Goal: Use online tool/utility: Use online tool/utility

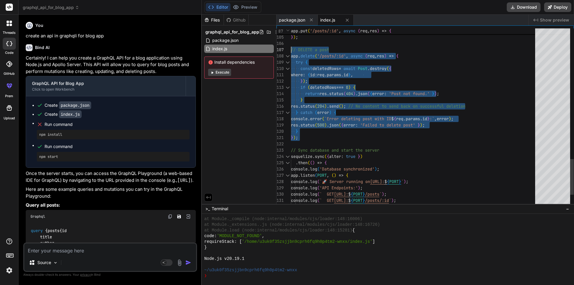
scroll to position [1471, 0]
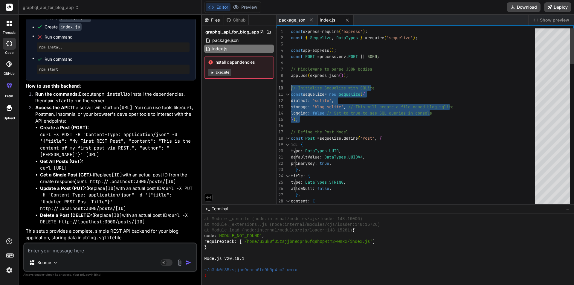
drag, startPoint x: 309, startPoint y: 121, endPoint x: 287, endPoint y: 86, distance: 41.6
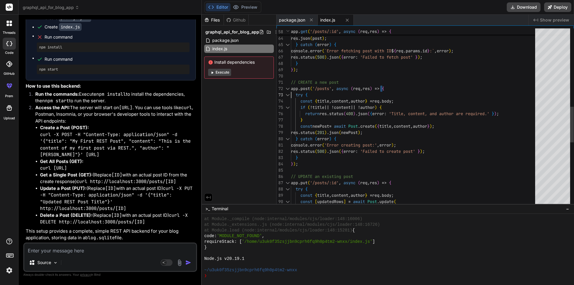
drag, startPoint x: 396, startPoint y: 88, endPoint x: 287, endPoint y: 91, distance: 109.4
click at [291, 91] on div "return res . status ( 404 ) . json ( { error : 'Post not found' } ) ; } res . j…" at bounding box center [415, 82] width 248 height 885
drag, startPoint x: 311, startPoint y: 97, endPoint x: 298, endPoint y: 96, distance: 13.5
click at [298, 96] on div "return res . status ( 404 ) . json ( { error : 'Post not found' } ) ; } res . j…" at bounding box center [415, 82] width 248 height 885
drag, startPoint x: 329, startPoint y: 91, endPoint x: 294, endPoint y: 95, distance: 35.2
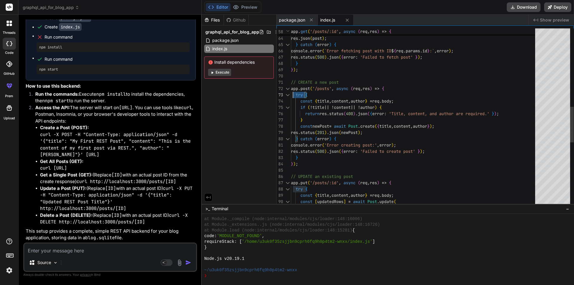
click at [294, 95] on div "return res . status ( 404 ) . json ( { error : 'Post not found' } ) ; } res . j…" at bounding box center [415, 82] width 248 height 885
drag, startPoint x: 423, startPoint y: 101, endPoint x: 293, endPoint y: 102, distance: 130.3
click at [293, 102] on div "return res . status ( 404 ) . json ( { error : 'Post not found' } ) ; } res . j…" at bounding box center [415, 82] width 248 height 885
click at [397, 107] on div "return res . status ( 404 ) . json ( { error : 'Post not found' } ) ; } res . j…" at bounding box center [415, 82] width 248 height 885
drag, startPoint x: 403, startPoint y: 107, endPoint x: 303, endPoint y: 107, distance: 99.5
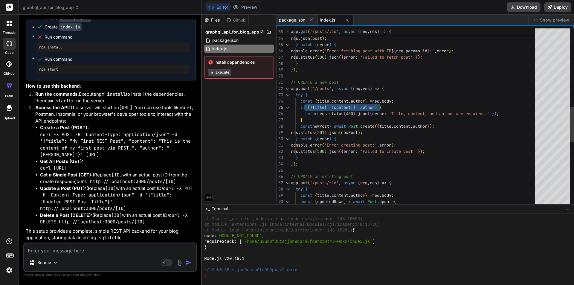
click at [303, 107] on div "return res . status ( 404 ) . json ( { error : 'Post not found' } ) ; } res . j…" at bounding box center [415, 82] width 248 height 885
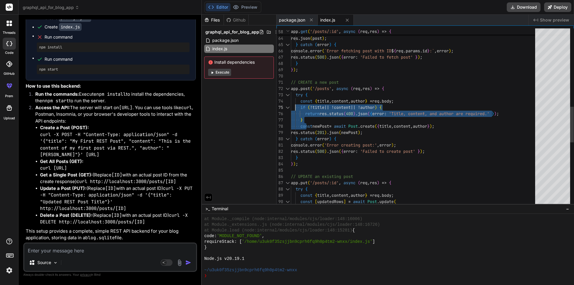
drag, startPoint x: 301, startPoint y: 117, endPoint x: 295, endPoint y: 105, distance: 13.2
click at [295, 105] on div "return res . status ( 404 ) . json ( { error : 'Post not found' } ) ; } res . j…" at bounding box center [415, 82] width 248 height 885
drag, startPoint x: 313, startPoint y: 120, endPoint x: 305, endPoint y: 110, distance: 13.6
click at [305, 110] on div "return res . status ( 404 ) . json ( { error : 'Post not found' } ) ; } res . j…" at bounding box center [415, 82] width 248 height 885
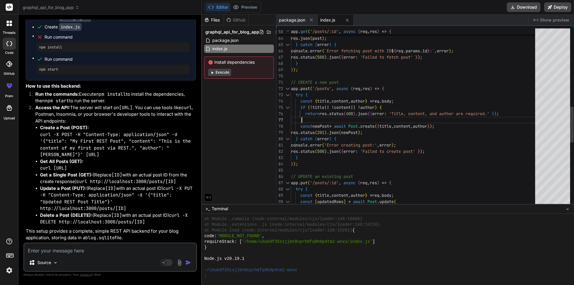
click at [315, 120] on div "return res . status ( 404 ) . json ( { error : 'Post not found' } ) ; } res . j…" at bounding box center [415, 82] width 248 height 885
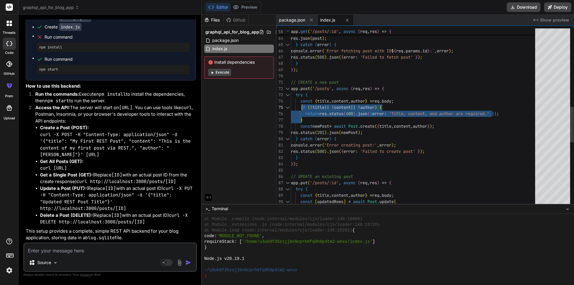
drag, startPoint x: 313, startPoint y: 119, endPoint x: 301, endPoint y: 107, distance: 16.9
click at [301, 107] on div "return res . status ( 404 ) . json ( { error : 'Post not found' } ) ; } res . j…" at bounding box center [415, 82] width 248 height 885
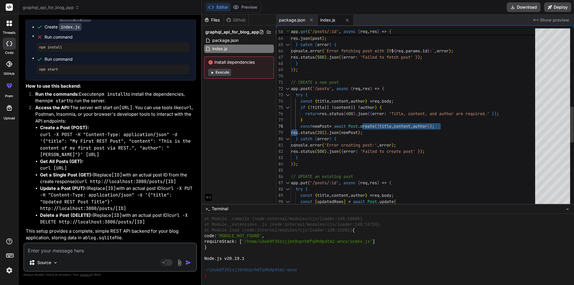
drag, startPoint x: 299, startPoint y: 126, endPoint x: 369, endPoint y: 123, distance: 70.6
click at [369, 123] on div "return res . status ( 404 ) . json ( { error : 'Post not found' } ) ; } res . j…" at bounding box center [415, 82] width 248 height 885
click at [384, 130] on div "return res . status ( 404 ) . json ( { error : 'Post not found' } ) ; } res . j…" at bounding box center [415, 82] width 248 height 885
drag, startPoint x: 388, startPoint y: 130, endPoint x: 294, endPoint y: 129, distance: 94.5
click at [294, 129] on div "return res . status ( 404 ) . json ( { error : 'Post not found' } ) ; } res . j…" at bounding box center [415, 82] width 248 height 885
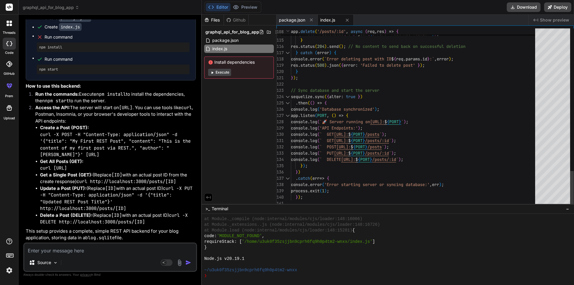
type textarea "}); // Sync database and start the server sequelize.sync({ alter: true }) .then…"
click at [90, 249] on textarea at bounding box center [110, 248] width 172 height 11
type textarea "x"
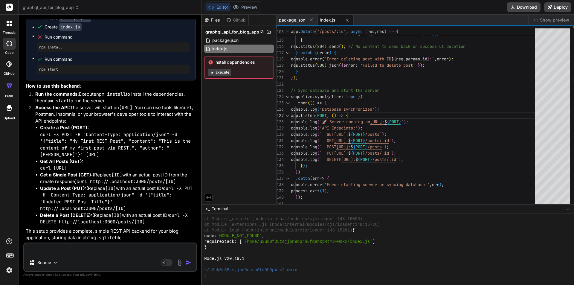
type textarea "c"
type textarea "x"
type textarea "cr"
type textarea "x"
type textarea "cre"
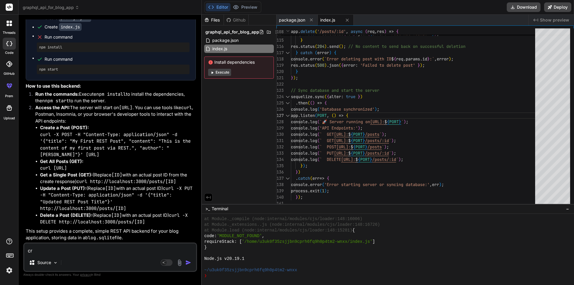
type textarea "x"
type textarea "crea"
type textarea "x"
type textarea "creat"
type textarea "x"
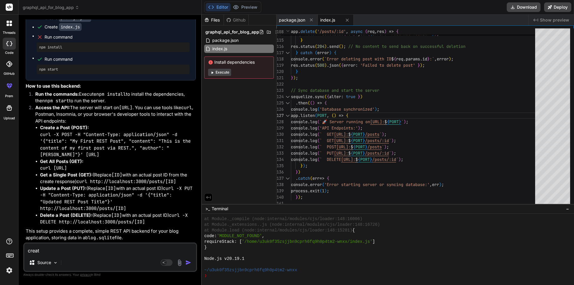
type textarea "create"
type textarea "x"
type textarea "create"
type textarea "x"
type textarea "create a"
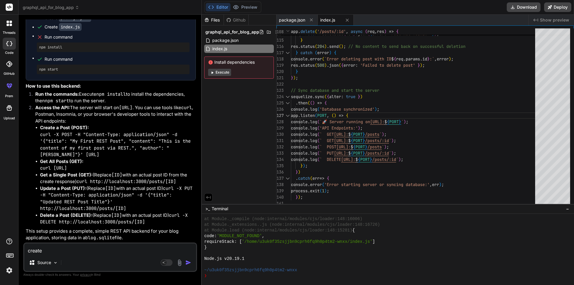
type textarea "x"
type textarea "create a"
type textarea "x"
type textarea "create a d"
type textarea "x"
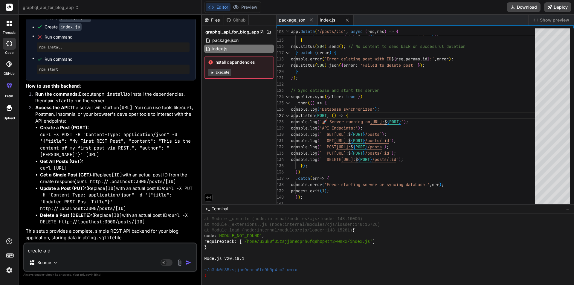
type textarea "create a da"
type textarea "x"
type textarea "create a das"
type textarea "x"
type textarea "create a dash"
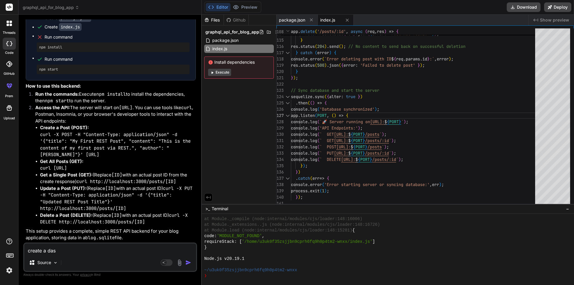
type textarea "x"
type textarea "create a dashb"
type textarea "x"
type textarea "create a dashbo"
type textarea "x"
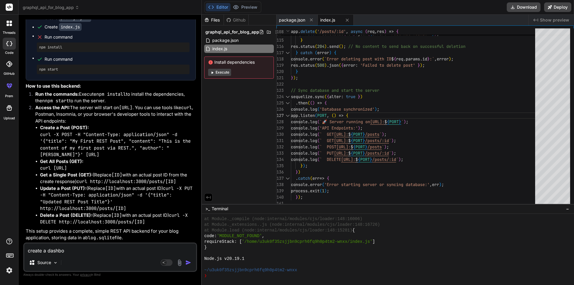
type textarea "create a dashboa"
type textarea "x"
type textarea "create a dashboar"
type textarea "x"
type textarea "create a dashboard"
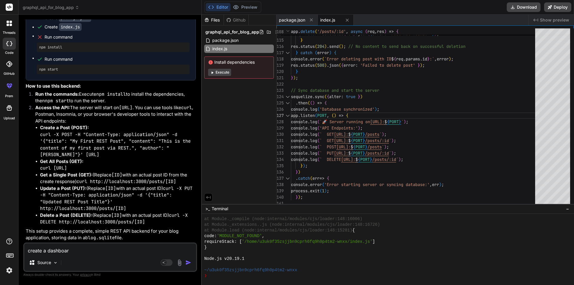
type textarea "x"
type textarea "create a dashboard"
type textarea "x"
type textarea "create a dashboard"
type textarea "x"
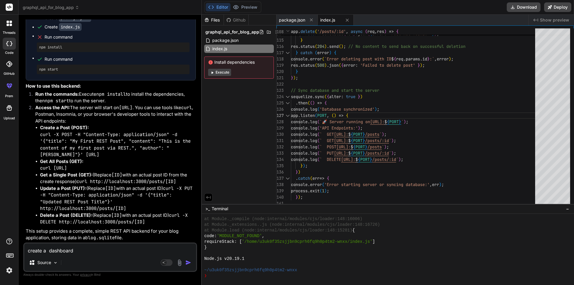
type textarea "create a m dashboard"
type textarea "x"
type textarea "create a mo dashboard"
type textarea "x"
type textarea "create a mod dashboard"
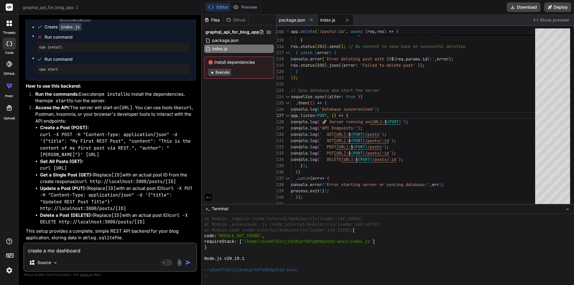
type textarea "x"
type textarea "create a mode dashboard"
type textarea "x"
type textarea "create a moder dashboard"
type textarea "x"
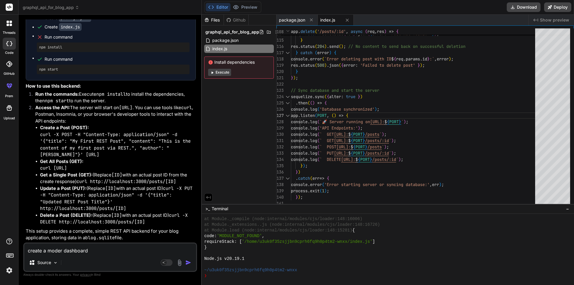
type textarea "create a modern dashboard"
type textarea "x"
type textarea "create a modern dashboard"
type textarea "x"
type textarea "create a modern dashboard"
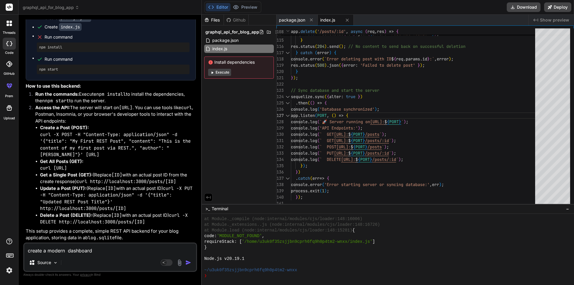
type textarea "x"
type textarea "create a modern dashboard"
type textarea "x"
type textarea "create a modern dashboard u"
type textarea "x"
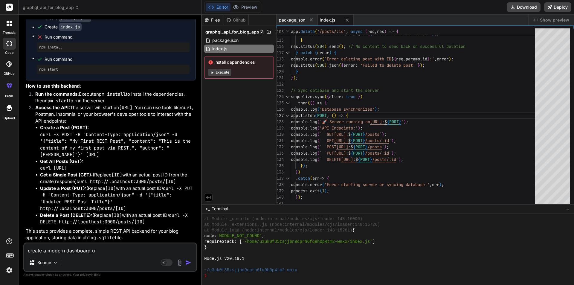
type textarea "create a modern dashboard us"
type textarea "x"
type textarea "create a modern dashboard usi"
type textarea "x"
type textarea "create a modern dashboard usin"
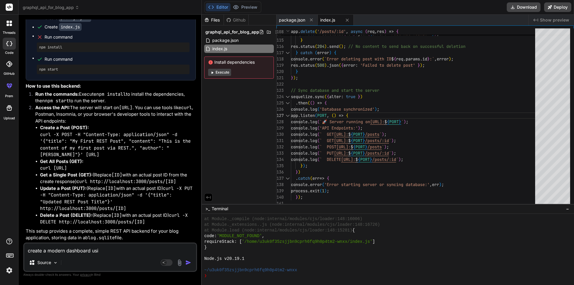
type textarea "x"
type textarea "create a modern dashboard using"
type textarea "x"
type textarea "create a modern dashboard using"
type textarea "x"
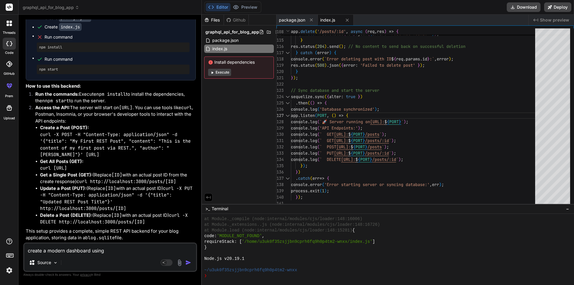
type textarea "create a modern dashboard using t"
type textarea "x"
type textarea "create a modern dashboard using ta"
type textarea "x"
type textarea "create a modern dashboard using tal"
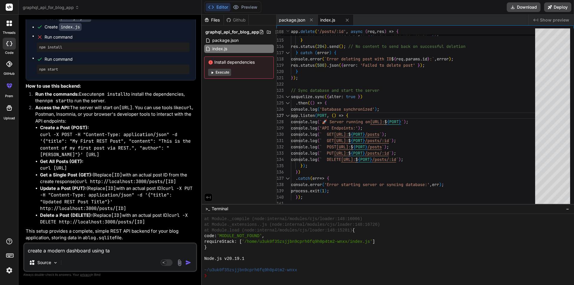
type textarea "x"
type textarea "create a modern dashboard using talw"
type textarea "x"
type textarea "create a modern dashboard using talwi"
type textarea "x"
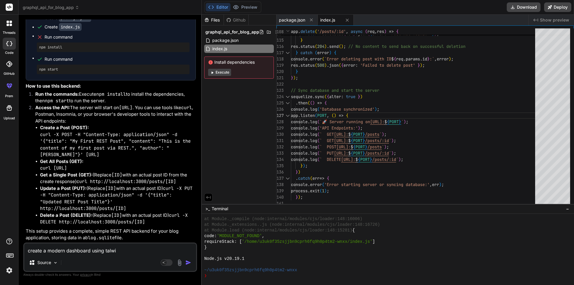
type textarea "create a modern dashboard using [MEDICAL_DATA]"
type textarea "x"
type textarea "create a modern dashboard using talwind"
type textarea "x"
type textarea "create a modern dashboard using [MEDICAL_DATA]"
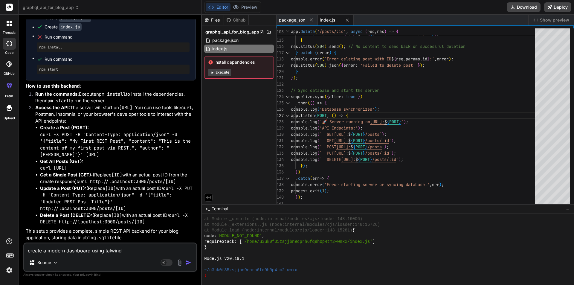
type textarea "x"
type textarea "create a modern dashboard using talwi"
type textarea "x"
type textarea "create a modern dashboard using talw"
type textarea "x"
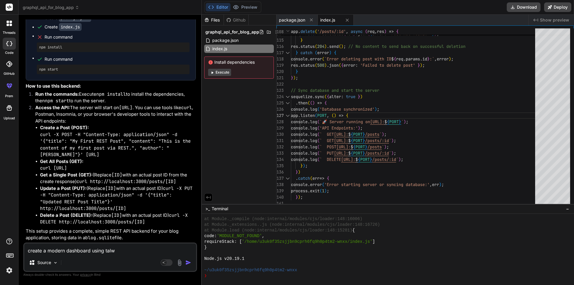
type textarea "create a modern dashboard using tal"
type textarea "x"
type textarea "create a modern dashboard using ta"
type textarea "x"
type textarea "create a modern dashboard using tai"
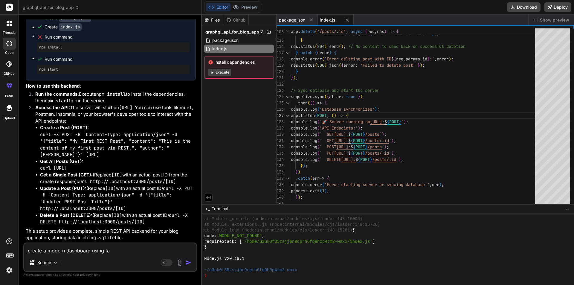
type textarea "x"
type textarea "create a modern dashboard using tail"
type textarea "x"
type textarea "create a modern dashboard using tailw"
type textarea "x"
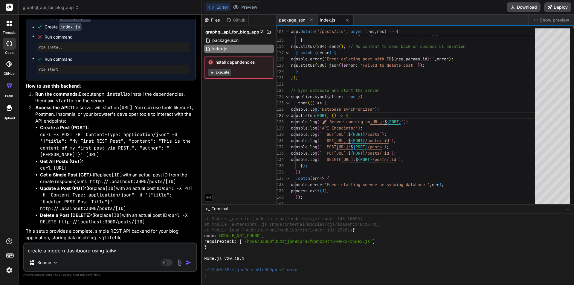
type textarea "create a modern dashboard using tailwi"
type textarea "x"
type textarea "create a modern dashboard using tailwin"
type textarea "x"
type textarea "create a modern dashboard using tailwind"
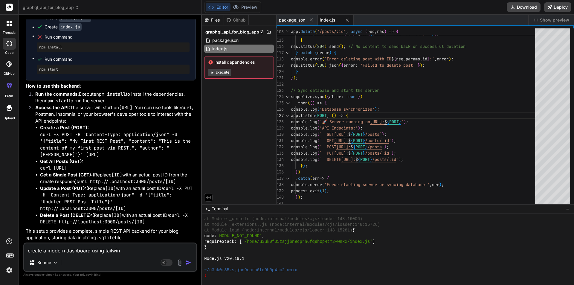
type textarea "x"
type textarea "create a modern dashboard using tailwind"
type textarea "x"
type textarea "create a modern dashboard using tailwind c"
type textarea "x"
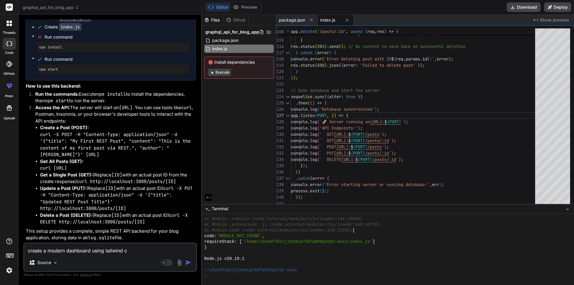
type textarea "create a modern dashboard using tailwind cs"
type textarea "x"
type textarea "create a modern dashboard using tailwind css"
type textarea "x"
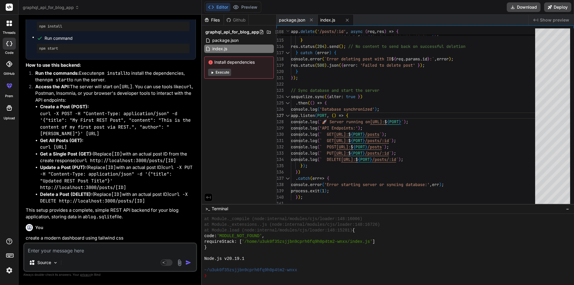
scroll to position [1927, 0]
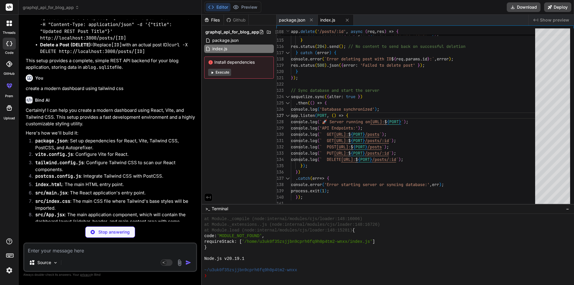
type textarea "x"
type textarea ""tailwindcss": "^3.3.2", "vite": "^4.2.0" } }"
type textarea "x"
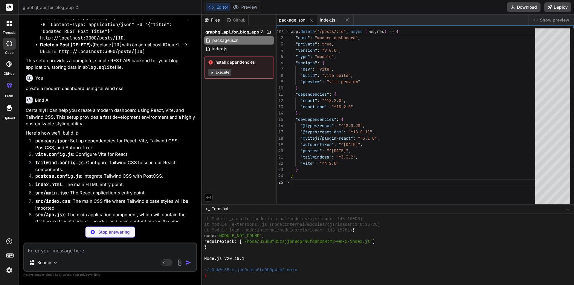
type textarea "import { defineConfig } from 'vite' import react from '@vitejs/plugin-react' //…"
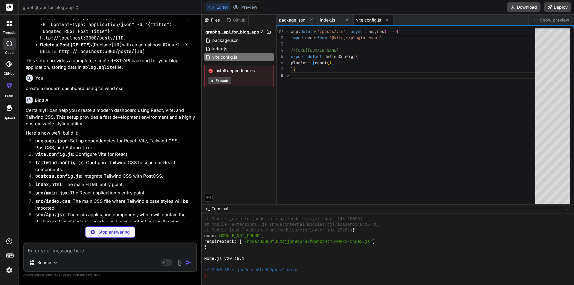
type textarea "x"
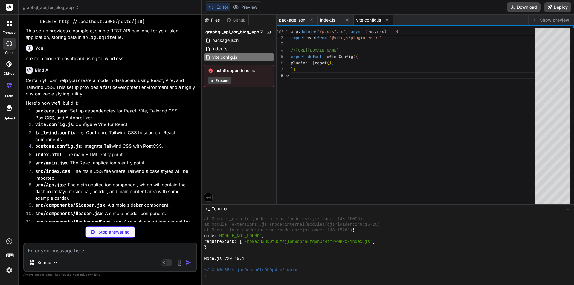
scroll to position [1987, 0]
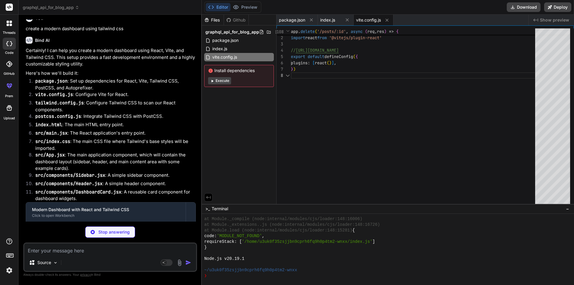
type textarea "}"
type textarea "x"
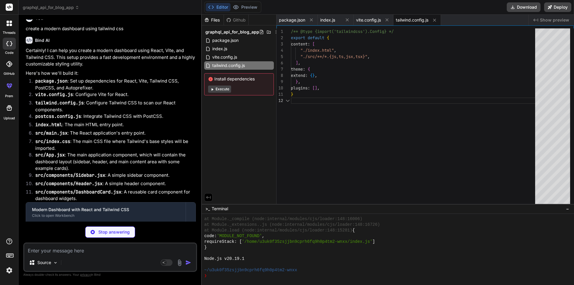
type textarea "export default { plugins: { tailwindcss: {}, autoprefixer: {}, }, }"
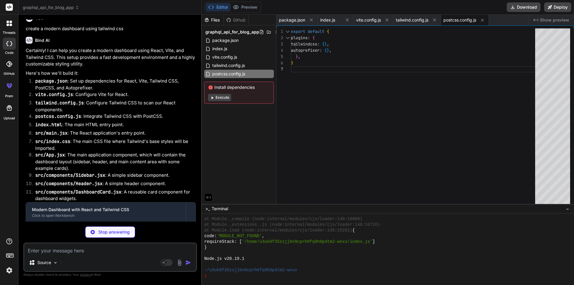
type textarea "x"
type textarea "<script type="module" src="/src/main.jsx"></script> </body> </html>"
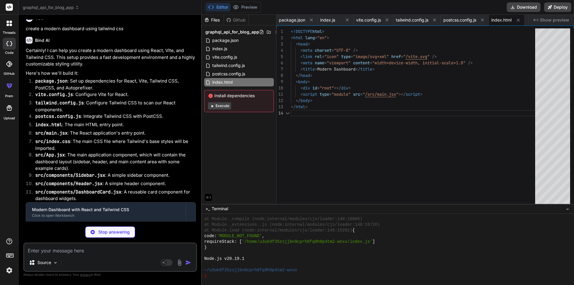
type textarea "x"
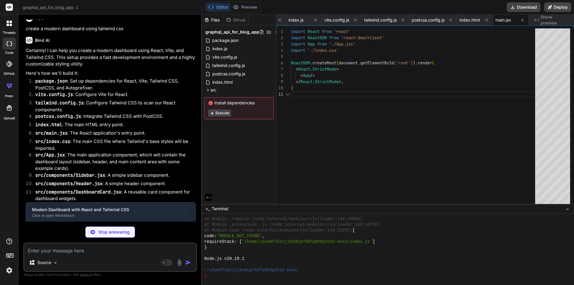
scroll to position [2017, 0]
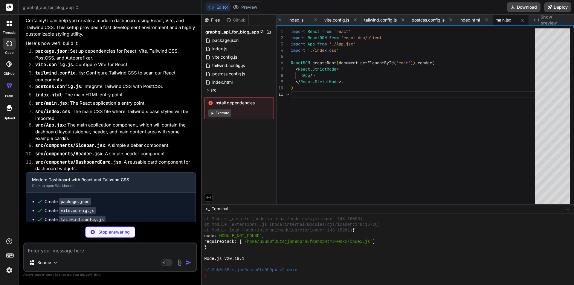
type textarea "x"
type textarea "-webkit-font-smoothing: antialiased; -moz-osx-font-smoothing: grayscale; } #roo…"
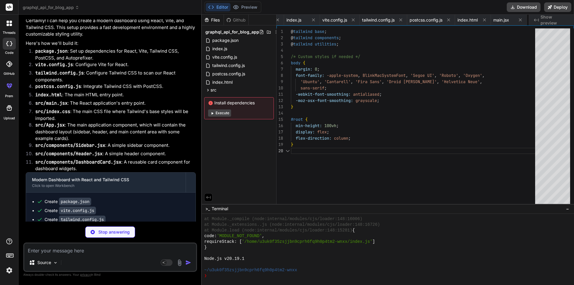
scroll to position [0, 70]
type textarea "x"
type textarea "); } export default App;"
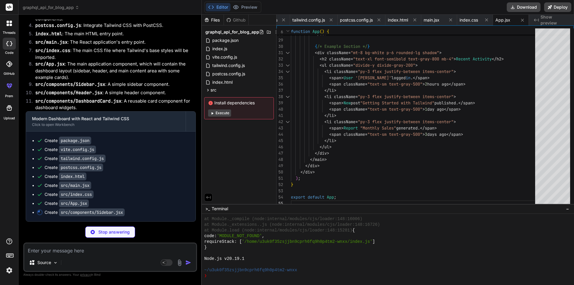
scroll to position [2186, 0]
type textarea "x"
type textarea "} export default Sidebar;"
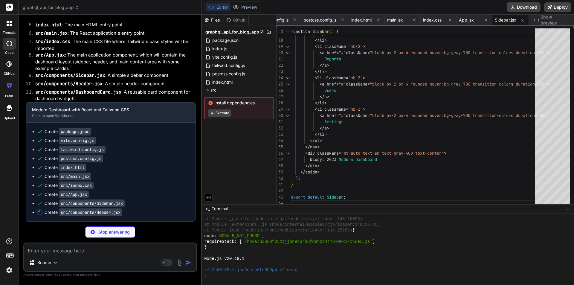
scroll to position [2195, 0]
type textarea "x"
type textarea "); } export default Header;"
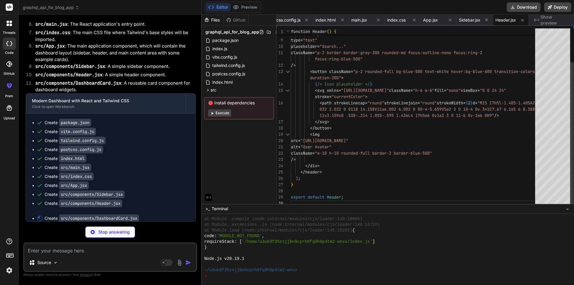
type textarea "x"
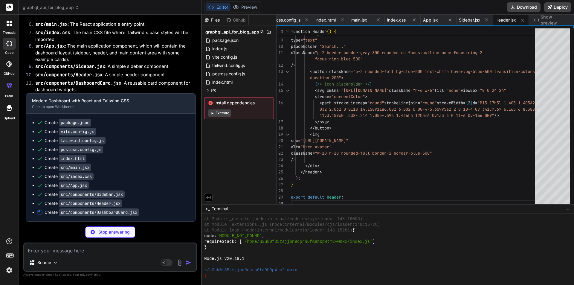
type textarea "</div> ); } export default DashboardCard;"
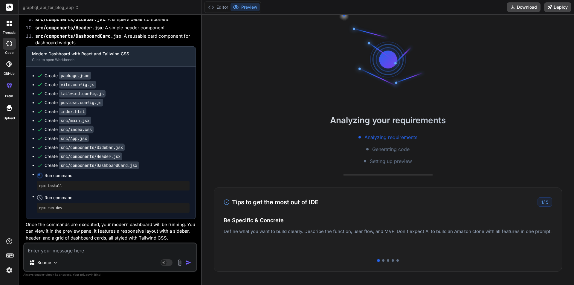
scroll to position [2222, 0]
click at [220, 7] on button "Editor" at bounding box center [218, 7] width 25 height 8
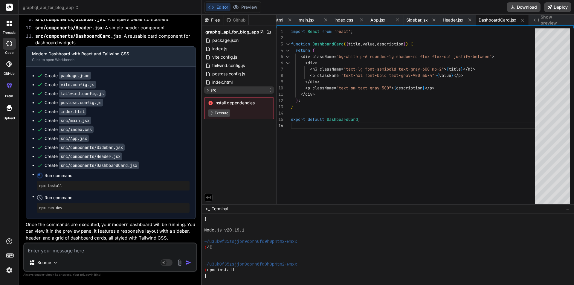
click at [207, 91] on icon at bounding box center [207, 90] width 5 height 5
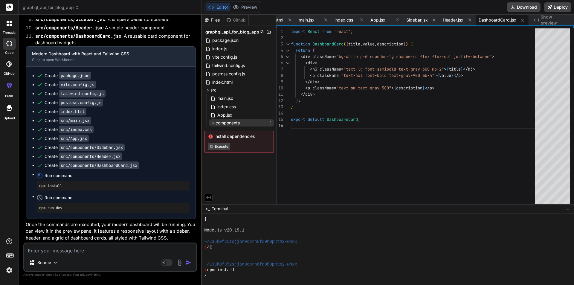
click at [212, 124] on icon at bounding box center [212, 122] width 5 height 5
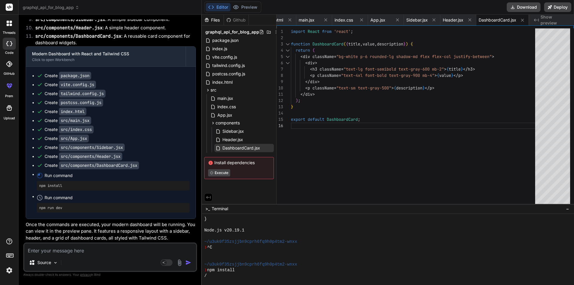
type textarea "x"
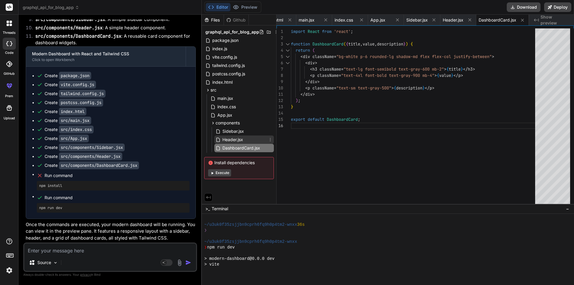
scroll to position [1630, 0]
click at [232, 139] on span "Header.jsx" at bounding box center [233, 139] width 22 height 7
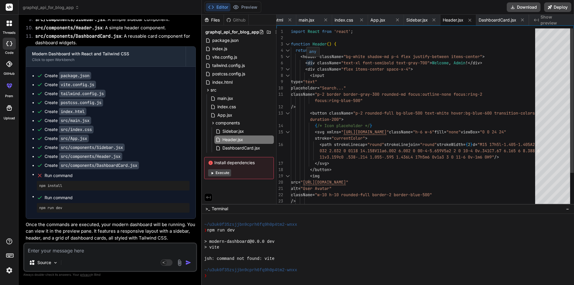
click at [308, 56] on div "any" at bounding box center [313, 52] width 13 height 10
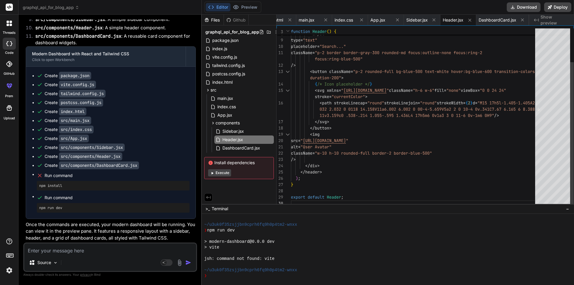
click at [312, 169] on div "< div className = "flex items-center space-x-4" > < input type = "text" placeho…" at bounding box center [415, 97] width 248 height 220
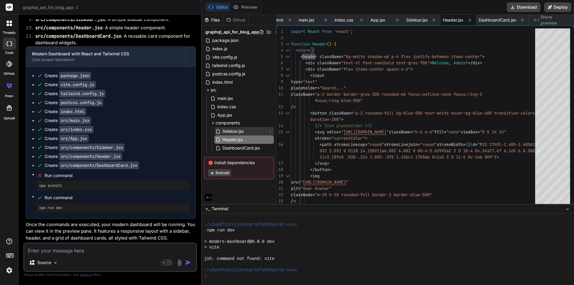
click at [236, 128] on span "Sidebar.jsx" at bounding box center [233, 131] width 23 height 7
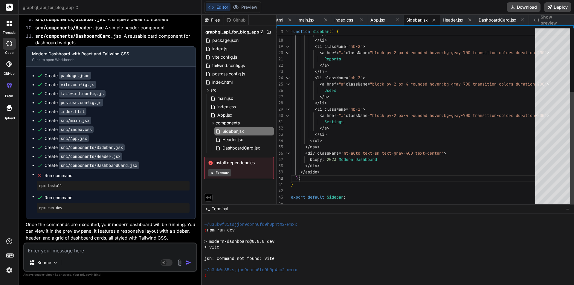
click at [311, 172] on div "Analytics </ a > </ li > < li className = "mb-2" > < a href = "#" className = "…" at bounding box center [415, 68] width 248 height 276
click at [312, 172] on div "Analytics </ a > </ li > < li className = "mb-2" > < a href = "#" className = "…" at bounding box center [415, 68] width 248 height 276
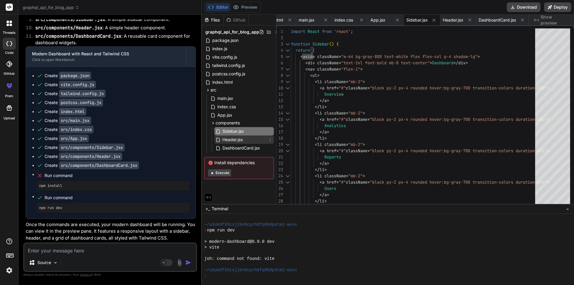
click at [239, 139] on span "Header.jsx" at bounding box center [233, 139] width 22 height 7
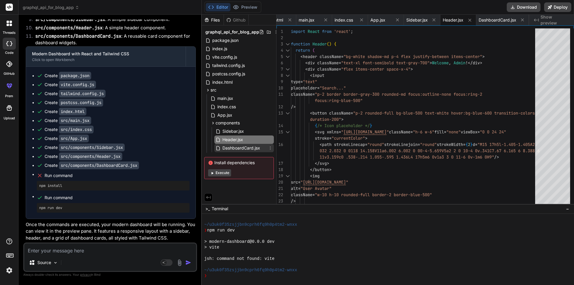
click at [241, 150] on span "DashboardCard.jsx" at bounding box center [241, 147] width 39 height 7
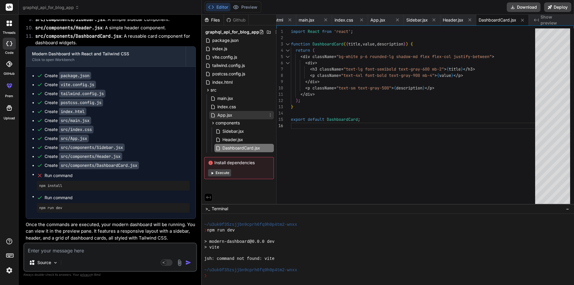
click at [227, 113] on span "App.jsx" at bounding box center [225, 114] width 16 height 7
type textarea "); } export default App;"
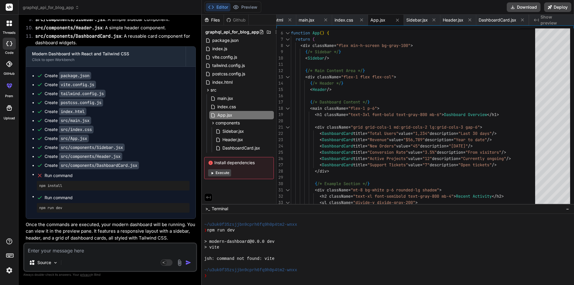
click at [223, 171] on button "Execute" at bounding box center [219, 172] width 23 height 7
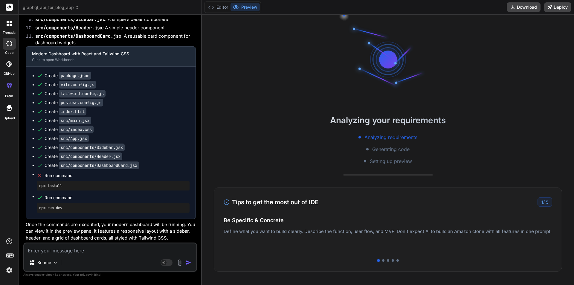
scroll to position [1658, 0]
click at [221, 6] on button "Editor" at bounding box center [218, 7] width 25 height 8
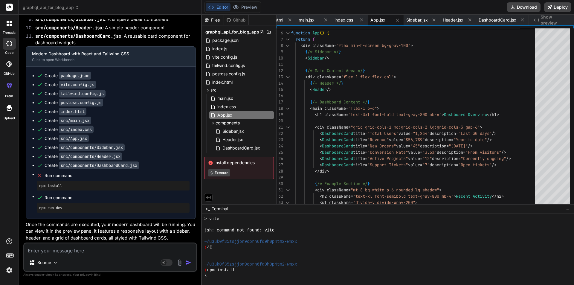
type textarea "x"
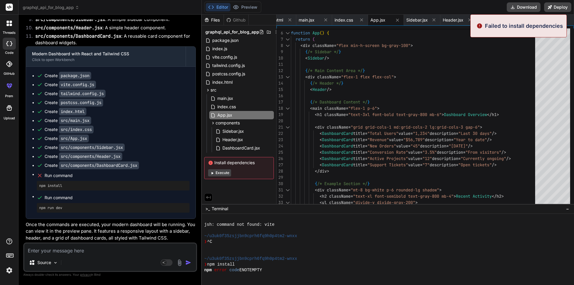
scroll to position [1721, 0]
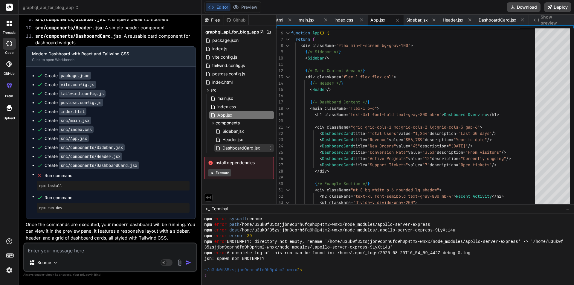
click at [245, 148] on span "DashboardCard.jsx" at bounding box center [241, 147] width 39 height 7
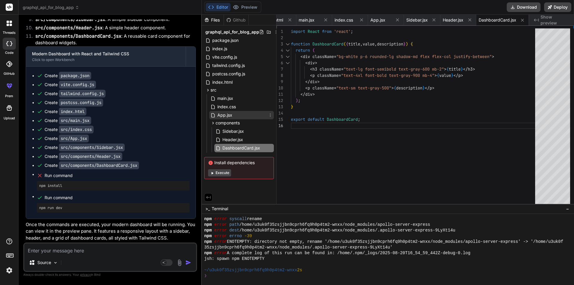
click at [235, 113] on div "App.jsx" at bounding box center [241, 115] width 65 height 8
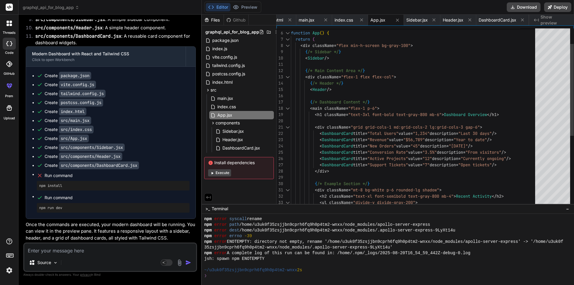
scroll to position [0, 0]
click at [407, 118] on div "{ /* Header */ } < Header /> { /* Main Content Area */ } < div className = "fle…" at bounding box center [415, 171] width 248 height 345
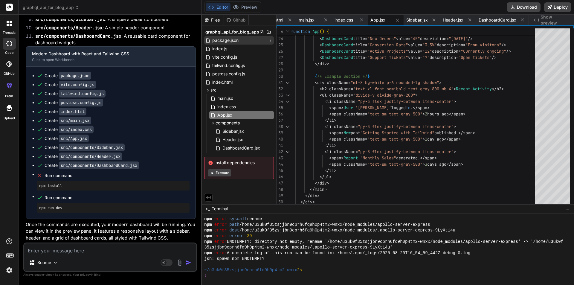
click at [220, 41] on span "package.json" at bounding box center [226, 40] width 28 height 7
type textarea ""tailwindcss": "^3.3.2", "vite": "^4.2.0" } }"
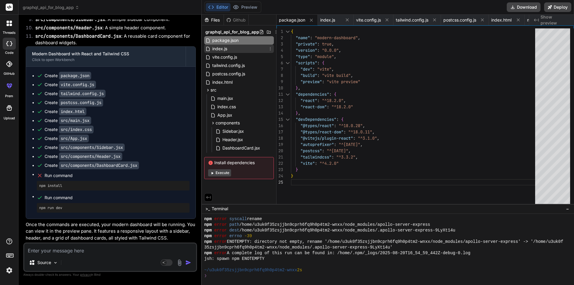
click at [224, 49] on span "index.js" at bounding box center [220, 48] width 16 height 7
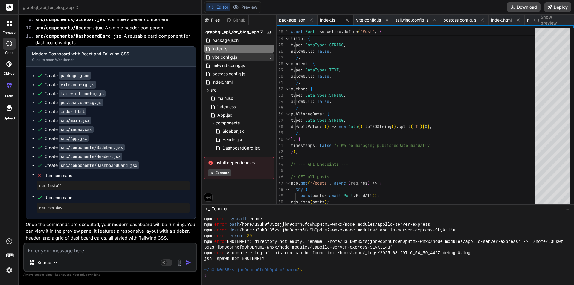
click at [227, 57] on span "vite.config.js" at bounding box center [225, 57] width 26 height 7
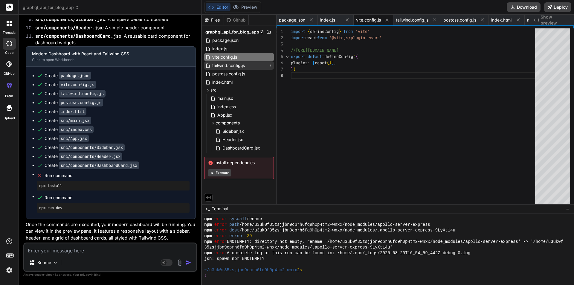
click at [229, 62] on span "tailwind.config.js" at bounding box center [229, 65] width 34 height 7
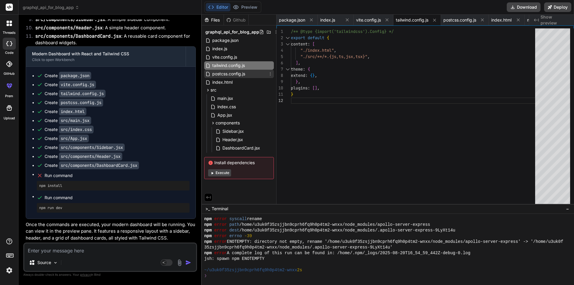
click at [226, 77] on span "postcss.config.js" at bounding box center [229, 73] width 34 height 7
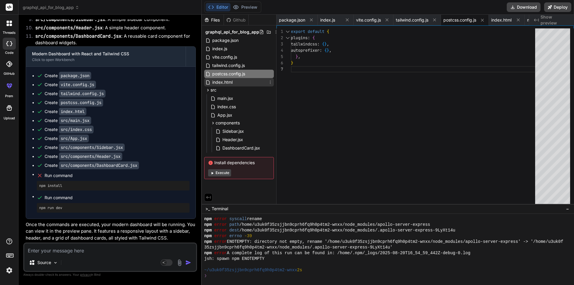
click at [224, 83] on span "index.html" at bounding box center [223, 82] width 22 height 7
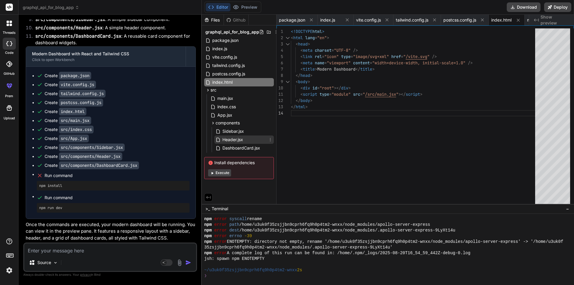
click at [235, 138] on span "Header.jsx" at bounding box center [233, 139] width 22 height 7
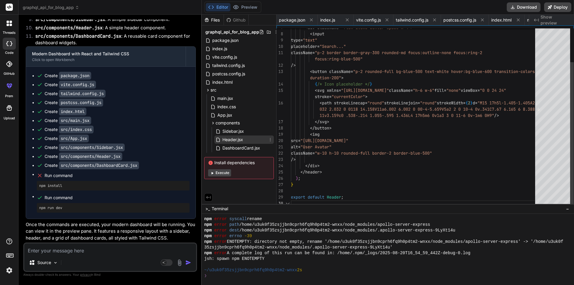
scroll to position [0, 178]
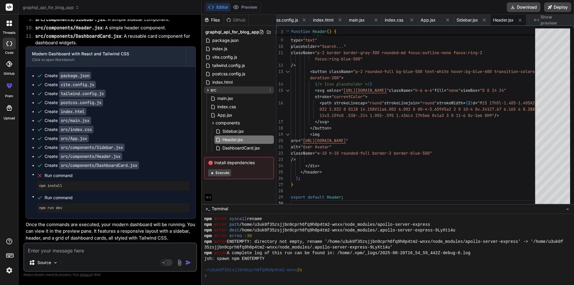
click at [208, 89] on icon at bounding box center [207, 90] width 5 height 5
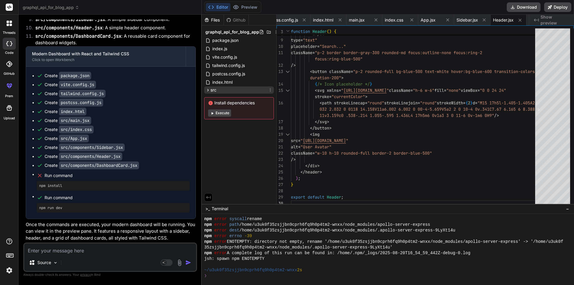
click at [208, 89] on icon at bounding box center [207, 90] width 5 height 5
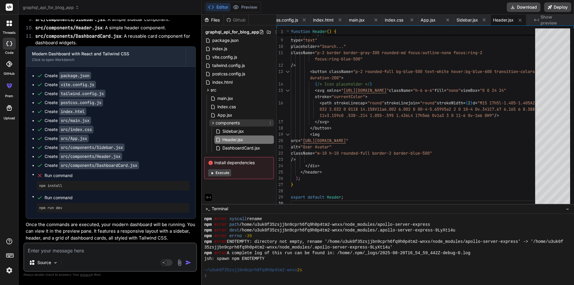
click at [213, 123] on icon at bounding box center [212, 122] width 5 height 5
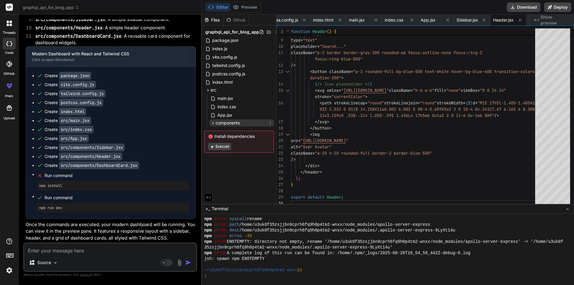
click at [213, 123] on icon at bounding box center [212, 122] width 5 height 5
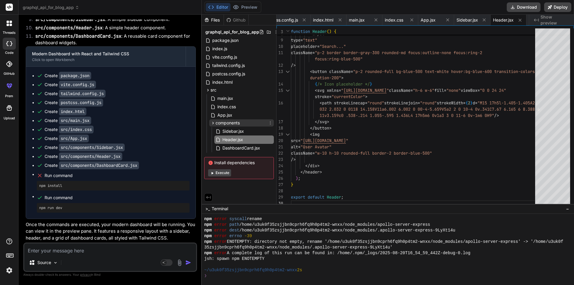
click at [213, 122] on icon at bounding box center [212, 122] width 5 height 5
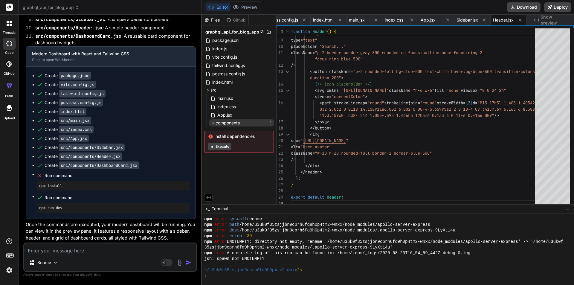
click at [213, 122] on icon at bounding box center [212, 122] width 5 height 5
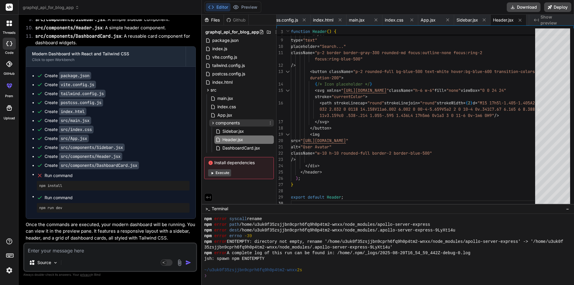
click at [212, 121] on icon at bounding box center [212, 122] width 5 height 5
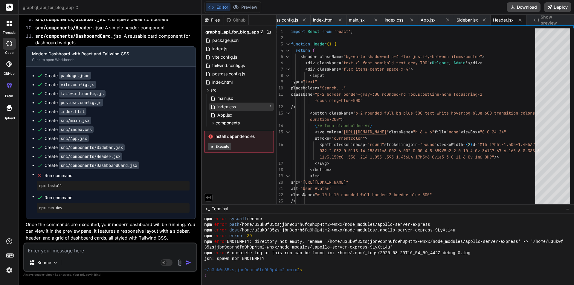
click at [222, 103] on div "index.css" at bounding box center [241, 107] width 65 height 8
type textarea "-webkit-font-smoothing: antialiased; -moz-osx-font-smoothing: grayscale; } #roo…"
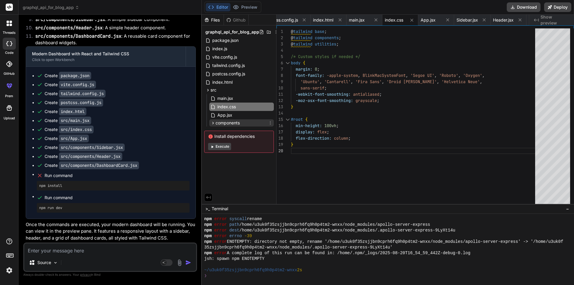
click at [224, 122] on span "components" at bounding box center [228, 123] width 24 height 6
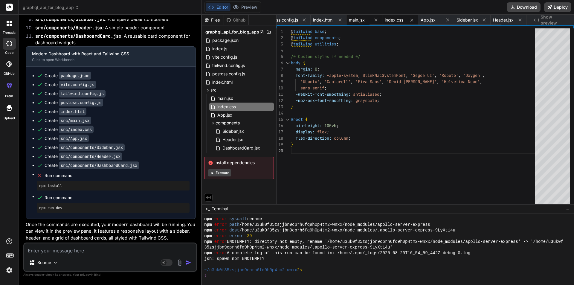
click at [358, 17] on span "main.jsx" at bounding box center [357, 20] width 16 height 6
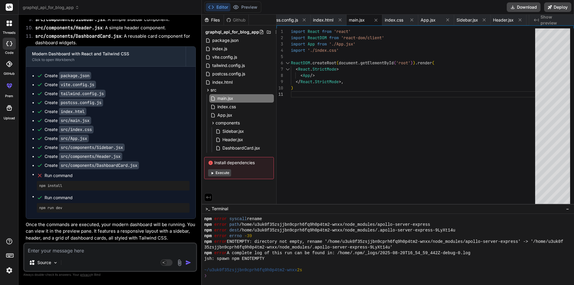
scroll to position [0, 0]
drag, startPoint x: 329, startPoint y: 75, endPoint x: 270, endPoint y: 75, distance: 58.6
click at [291, 75] on div "< React . StrictMode > < App /> </ React . StrictMode >, ) ReactDOM . createRoo…" at bounding box center [415, 117] width 248 height 178
click at [222, 113] on span "App.jsx" at bounding box center [225, 114] width 16 height 7
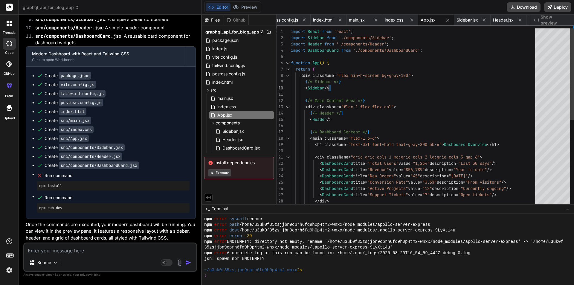
drag, startPoint x: 300, startPoint y: 90, endPoint x: 356, endPoint y: 88, distance: 55.9
click at [356, 88] on div "return ( < div className = "flex min-h-screen bg-gray-100" > { /* Sidebar */ } …" at bounding box center [415, 200] width 248 height 345
drag, startPoint x: 406, startPoint y: 38, endPoint x: 283, endPoint y: 42, distance: 123.5
click at [291, 42] on div "return ( < div className = "flex min-h-screen bg-gray-100" > { /* Sidebar */ } …" at bounding box center [415, 200] width 248 height 345
drag, startPoint x: 398, startPoint y: 43, endPoint x: 276, endPoint y: 45, distance: 122.6
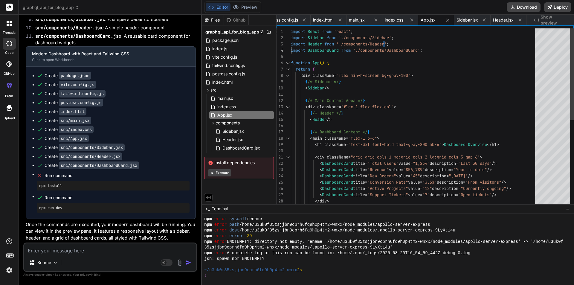
click at [291, 45] on div "return ( < div className = "flex min-h-screen bg-gray-100" > { /* Sidebar */ } …" at bounding box center [415, 200] width 248 height 345
drag, startPoint x: 450, startPoint y: 54, endPoint x: 269, endPoint y: 51, distance: 181.2
click at [291, 51] on div "return ( < div className = "flex min-h-screen bg-gray-100" > { /* Sidebar */ } …" at bounding box center [415, 200] width 248 height 345
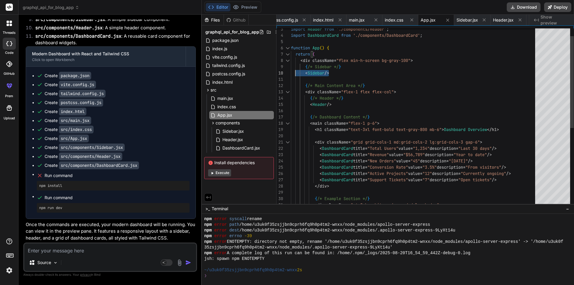
drag, startPoint x: 340, startPoint y: 73, endPoint x: 296, endPoint y: 73, distance: 44.5
click at [296, 73] on div "return ( < div className = "flex min-h-screen bg-gray-100" > { /* Sidebar */ } …" at bounding box center [415, 185] width 248 height 345
drag, startPoint x: 354, startPoint y: 103, endPoint x: 305, endPoint y: 107, distance: 49.2
click at [305, 107] on div "return ( < div className = "flex min-h-screen bg-gray-100" > { /* Sidebar */ } …" at bounding box center [415, 185] width 248 height 345
drag, startPoint x: 349, startPoint y: 103, endPoint x: 298, endPoint y: 103, distance: 51.7
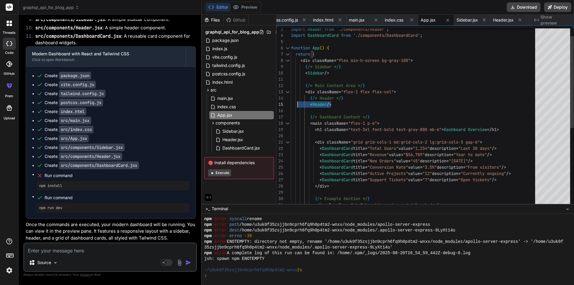
click at [298, 103] on div "return ( < div className = "flex min-h-screen bg-gray-100" > { /* Sidebar */ } …" at bounding box center [415, 185] width 248 height 345
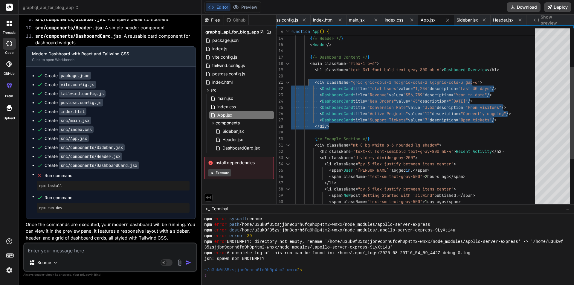
drag, startPoint x: 343, startPoint y: 128, endPoint x: 308, endPoint y: 76, distance: 62.0
click at [308, 76] on div "{ /* Main Content Area */ } < div className = "flex-1 flex flex-col" > { /* Hea…" at bounding box center [415, 126] width 248 height 345
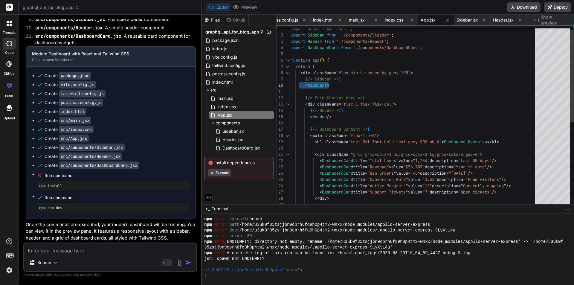
drag, startPoint x: 340, startPoint y: 85, endPoint x: 298, endPoint y: 83, distance: 42.5
click at [298, 83] on div "< DashboardCard title = "Support Tickets" value = "7" description = "Open ticke…" at bounding box center [415, 198] width 248 height 345
drag, startPoint x: 344, startPoint y: 117, endPoint x: 291, endPoint y: 117, distance: 52.6
click at [291, 117] on div "< DashboardCard title = "Support Tickets" value = "7" description = "Open ticke…" at bounding box center [415, 198] width 248 height 345
click at [317, 85] on div "< DashboardCard title = "Support Tickets" value = "7" description = "Open ticke…" at bounding box center [415, 198] width 248 height 345
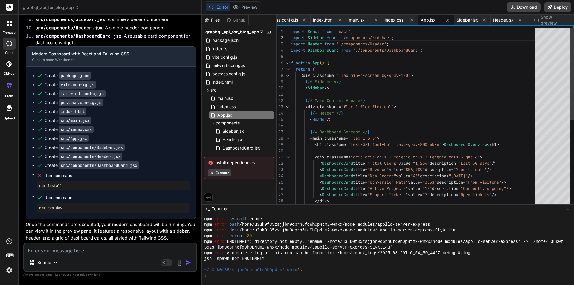
click at [320, 119] on div "< DashboardCard title = "Support Tickets" value = "7" description = "Open ticke…" at bounding box center [415, 200] width 248 height 345
click at [231, 132] on span "Sidebar.jsx" at bounding box center [233, 131] width 23 height 7
type textarea "} export default Sidebar;"
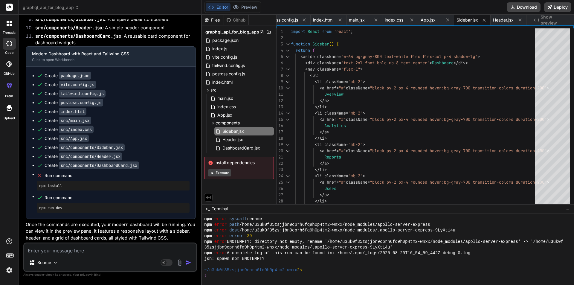
click at [218, 172] on button "Execute" at bounding box center [219, 172] width 23 height 7
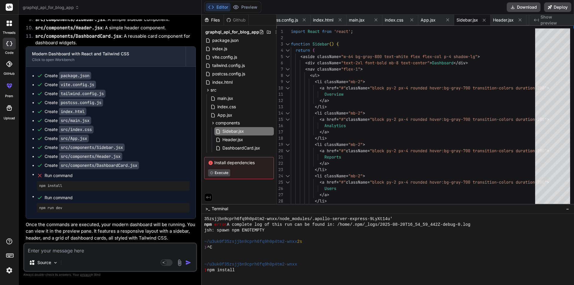
scroll to position [1749, 0]
type textarea "x"
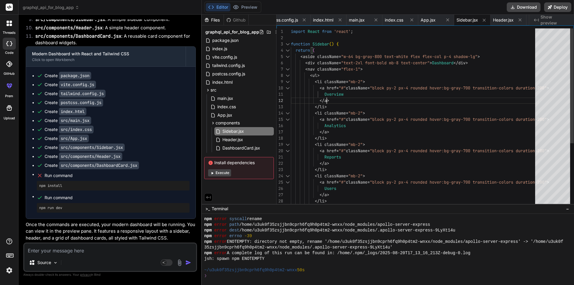
scroll to position [0, 0]
drag, startPoint x: 350, startPoint y: 95, endPoint x: 317, endPoint y: 94, distance: 32.6
click at [317, 94] on div "</ a > </ li > < li className = "mb-2" > < a href = "#" className = "block py-2…" at bounding box center [415, 166] width 248 height 276
drag, startPoint x: 353, startPoint y: 126, endPoint x: 312, endPoint y: 123, distance: 41.3
click at [312, 123] on div "</ a > </ li > < li className = "mb-2" > < a href = "#" className = "block py-2…" at bounding box center [415, 166] width 248 height 276
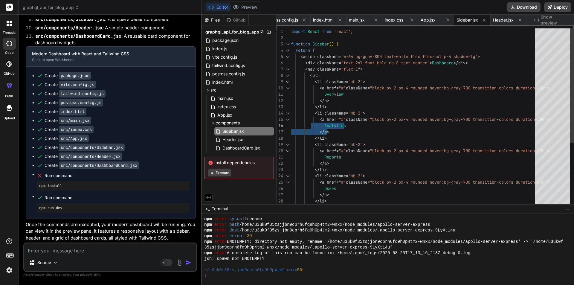
click at [355, 123] on div "</ a > </ li > < li className = "mb-2" > < a href = "#" className = "block py-2…" at bounding box center [415, 166] width 248 height 276
drag, startPoint x: 360, startPoint y: 126, endPoint x: 314, endPoint y: 123, distance: 46.7
click at [314, 123] on div "</ a > </ li > < li className = "mb-2" > < a href = "#" className = "block py-2…" at bounding box center [415, 166] width 248 height 276
click at [302, 126] on div "</ a > </ li > < li className = "mb-2" > < a href = "#" className = "block py-2…" at bounding box center [415, 166] width 248 height 276
drag, startPoint x: 311, startPoint y: 125, endPoint x: 378, endPoint y: 125, distance: 66.4
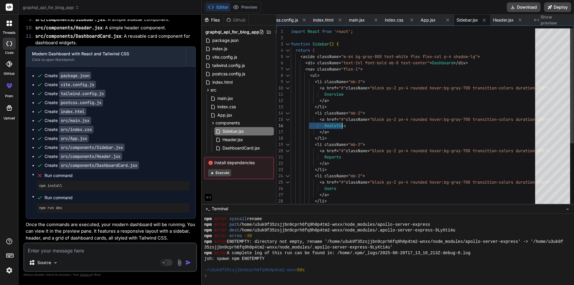
click at [378, 125] on div "</ a > </ li > < li className = "mb-2" > < a href = "#" className = "block py-2…" at bounding box center [415, 166] width 248 height 276
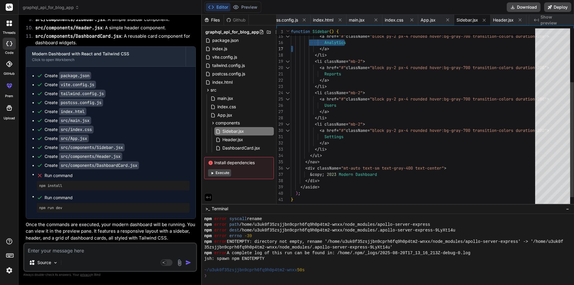
click at [310, 193] on div "</ a > </ li > < li className = "mb-2" > < a href = "#" className = "block py-2…" at bounding box center [415, 83] width 248 height 276
click at [365, 203] on div "</ a > </ li > < li className = "mb-2" > < a href = "#" className = "block py-2…" at bounding box center [415, 83] width 248 height 276
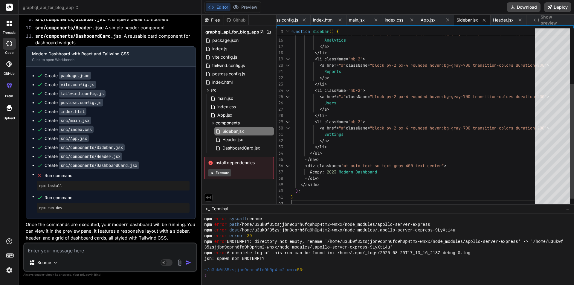
click at [531, 97] on div "</ a > </ li > < li className = "mb-2" > < a href = "#" className = "block py-2…" at bounding box center [415, 81] width 248 height 276
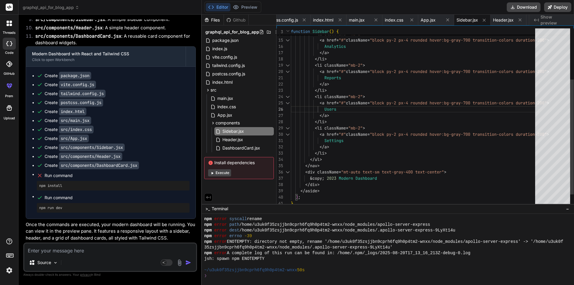
type textarea "Reports </a> </li> <li className="mb-2"> <a href="#" className="block py-2 px-4…"
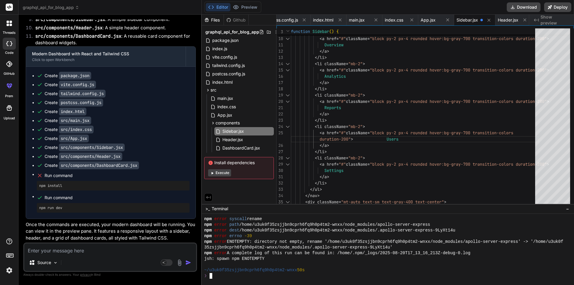
click at [437, 273] on div "❯" at bounding box center [385, 276] width 362 height 6
